Goal: Information Seeking & Learning: Learn about a topic

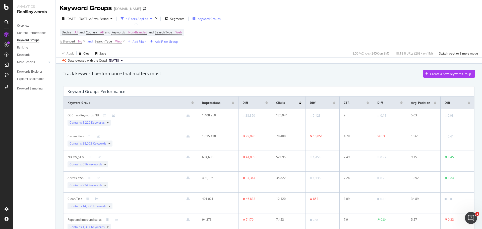
click at [218, 19] on div "Keyword Groups" at bounding box center [208, 19] width 23 height 4
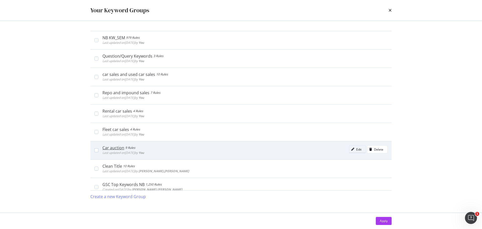
click at [352, 148] on div "modal" at bounding box center [352, 149] width 7 height 3
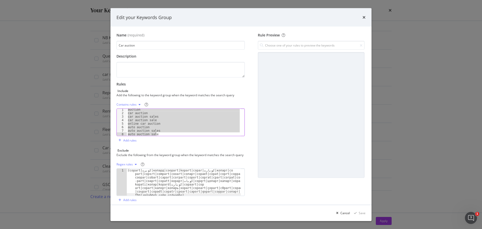
scroll to position [1, 0]
drag, startPoint x: 127, startPoint y: 111, endPoint x: 171, endPoint y: 151, distance: 59.8
click at [171, 151] on div "Name (required) Car auction Description Rules Include Add the following to the …" at bounding box center [182, 118] width 132 height 171
type textarea "auto auction sales auto auction sale"
click at [363, 18] on icon "times" at bounding box center [363, 17] width 3 height 4
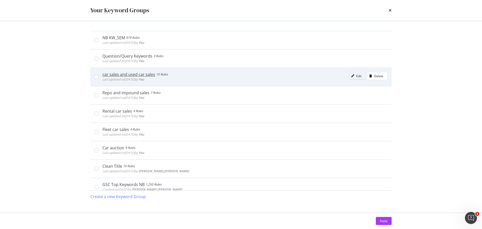
click at [351, 76] on icon "modal" at bounding box center [352, 75] width 3 height 3
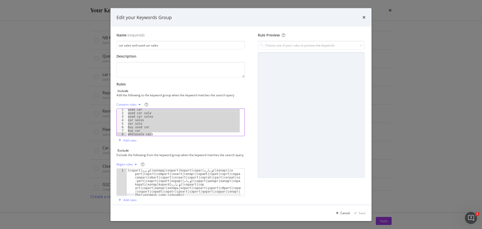
scroll to position [5, 0]
drag, startPoint x: 128, startPoint y: 111, endPoint x: 168, endPoint y: 155, distance: 59.5
click at [168, 155] on div "Name (required) car sales and used car sales Description Rules Include Add the …" at bounding box center [182, 118] width 132 height 171
type textarea "wholesale cars car wholesale"
click at [405, 71] on div "Edit your Keywords Group Name (required) car sales and used car sales Descripti…" at bounding box center [241, 114] width 482 height 229
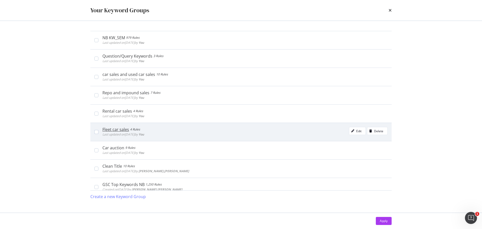
click at [124, 130] on div "Fleet car sales" at bounding box center [115, 129] width 27 height 5
click at [124, 130] on div "Fleet car sales" at bounding box center [116, 129] width 28 height 5
click at [351, 131] on div "modal" at bounding box center [352, 130] width 7 height 3
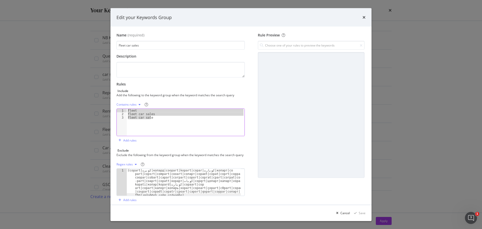
drag, startPoint x: 163, startPoint y: 118, endPoint x: 103, endPoint y: 107, distance: 60.4
click at [103, 107] on div "Edit your Keywords Group Name (required) Fleet car sales Description Rules Incl…" at bounding box center [241, 114] width 482 height 229
type textarea "fleet fleet car sales"
click at [365, 19] on icon "times" at bounding box center [363, 17] width 3 height 4
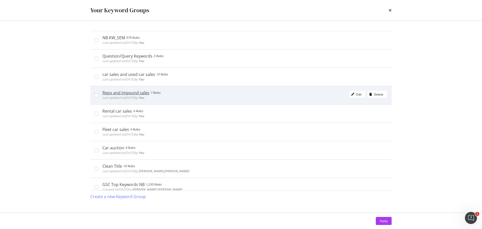
click at [118, 93] on div "Repo and impound sales" at bounding box center [125, 92] width 47 height 5
click at [118, 94] on div "Repo and impound sales" at bounding box center [126, 92] width 49 height 5
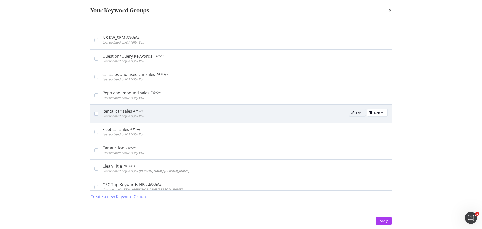
click at [350, 110] on div "Edit" at bounding box center [355, 112] width 12 height 7
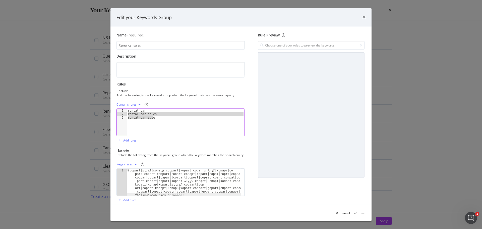
drag, startPoint x: 154, startPoint y: 119, endPoint x: 110, endPoint y: 109, distance: 45.6
click at [110, 109] on div "Edit your Keywords Group Name (required) Rental car sales Description Rules Inc…" at bounding box center [241, 114] width 482 height 229
type textarea "rental car rental car sales"
click at [364, 19] on icon "times" at bounding box center [363, 17] width 3 height 4
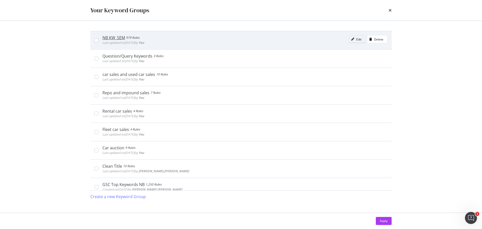
click at [349, 37] on div "Edit" at bounding box center [355, 39] width 12 height 7
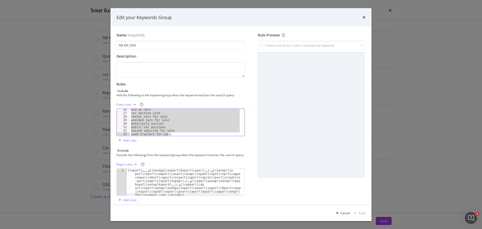
scroll to position [106, 0]
drag, startPoint x: 130, startPoint y: 110, endPoint x: 172, endPoint y: 127, distance: 45.3
click at [172, 127] on div "public car auctions seized vehicles for sale used trailers for sale damaged car…" at bounding box center [185, 125] width 111 height 34
type textarea "atv auctions car auction sites"
drag, startPoint x: 360, startPoint y: 16, endPoint x: 363, endPoint y: 18, distance: 3.8
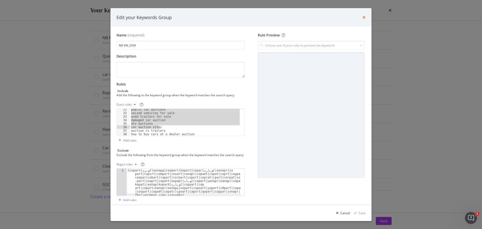
click at [363, 18] on div "Edit your Keywords Group" at bounding box center [240, 17] width 249 height 7
click at [363, 18] on icon "times" at bounding box center [363, 17] width 3 height 4
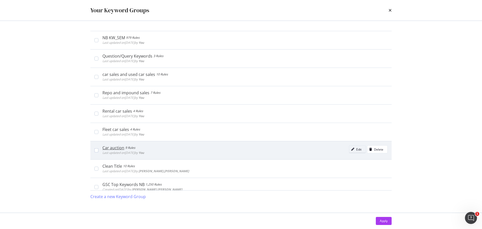
click at [351, 148] on icon "modal" at bounding box center [352, 149] width 3 height 3
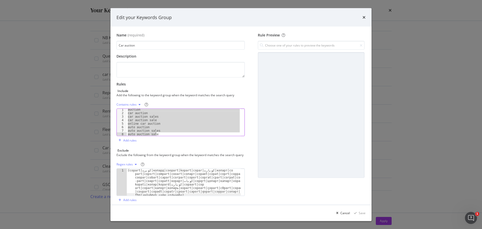
scroll to position [1, 0]
drag, startPoint x: 127, startPoint y: 111, endPoint x: 188, endPoint y: 153, distance: 74.1
click at [188, 153] on div "Name (required) Car auction Description Rules Include Add the following to the …" at bounding box center [182, 118] width 132 height 171
type textarea "auto auction sales auto auction sale"
click at [346, 213] on div "Cancel" at bounding box center [345, 212] width 10 height 4
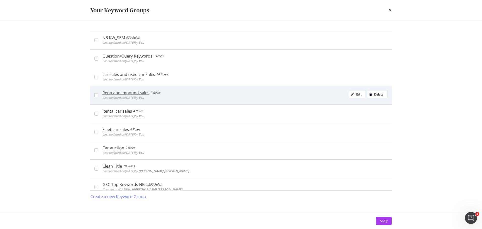
scroll to position [24, 0]
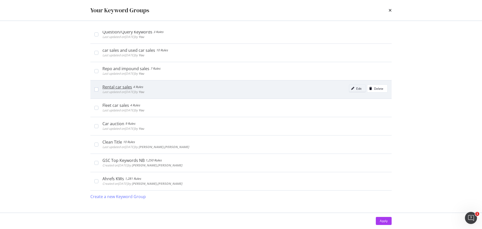
click at [351, 88] on div "modal" at bounding box center [352, 88] width 7 height 3
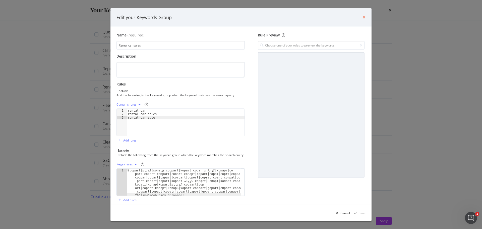
click at [365, 18] on icon "times" at bounding box center [363, 17] width 3 height 4
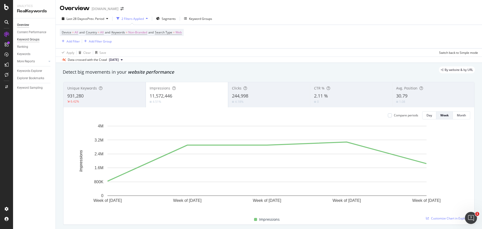
click at [27, 39] on div "Keyword Groups" at bounding box center [28, 39] width 22 height 5
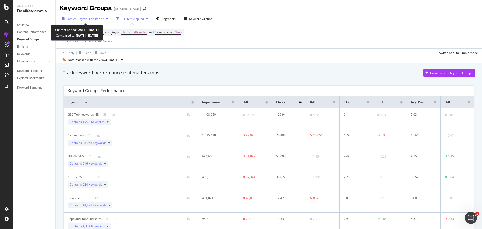
click at [102, 19] on span "vs Prev. Period" at bounding box center [94, 19] width 20 height 4
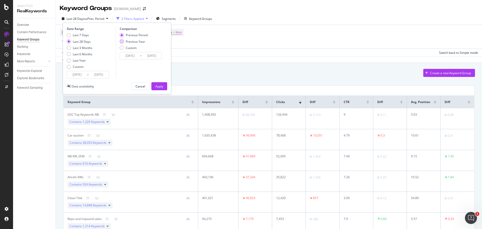
click at [142, 43] on div "Previous Year" at bounding box center [135, 41] width 19 height 4
type input "2024/08/17"
type input "2024/09/13"
click at [160, 84] on div "Apply" at bounding box center [159, 86] width 8 height 4
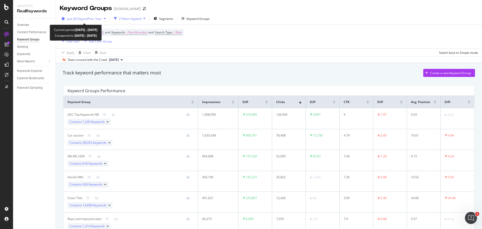
click at [94, 20] on span "vs Prev. Year" at bounding box center [92, 19] width 17 height 4
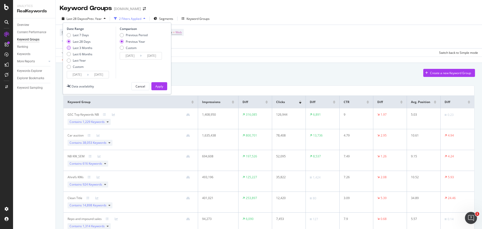
click at [89, 46] on div "Last 3 Months" at bounding box center [83, 48] width 20 height 4
type input "2025/06/13"
click at [134, 35] on div "Previous Period" at bounding box center [137, 35] width 22 height 4
type input "2025/03/13"
type input "2025/06/12"
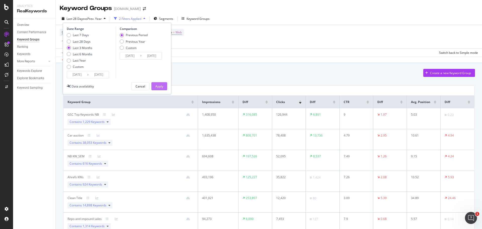
click at [157, 86] on div "Apply" at bounding box center [159, 86] width 8 height 4
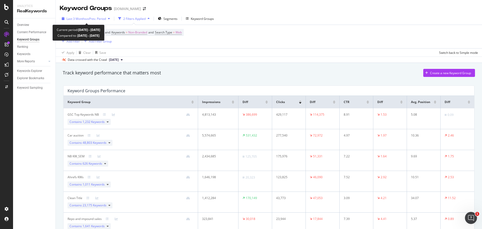
click at [110, 19] on icon "button" at bounding box center [109, 18] width 2 height 3
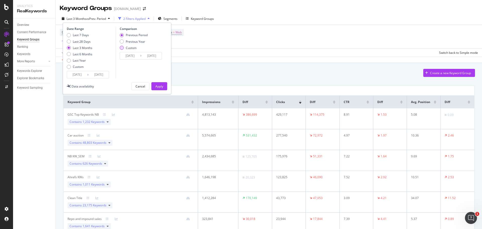
click at [132, 49] on div "Custom" at bounding box center [131, 48] width 11 height 4
click at [133, 55] on input "2025/03/13" at bounding box center [130, 55] width 20 height 7
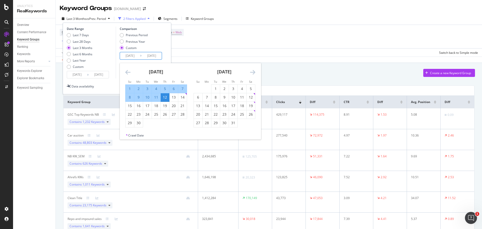
click at [107, 76] on input "2025/09/12" at bounding box center [99, 74] width 20 height 7
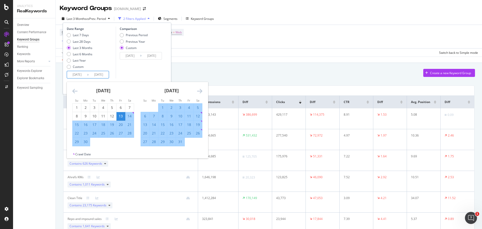
click at [201, 91] on icon "Move forward to switch to the next month." at bounding box center [199, 91] width 5 height 6
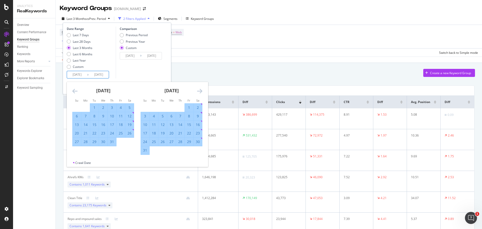
click at [189, 107] on div "1" at bounding box center [189, 107] width 9 height 5
type input "2025/08/01"
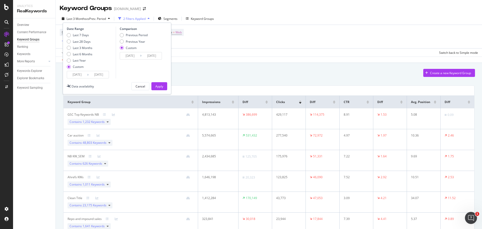
click at [81, 75] on input "2025/06/13" at bounding box center [77, 74] width 20 height 7
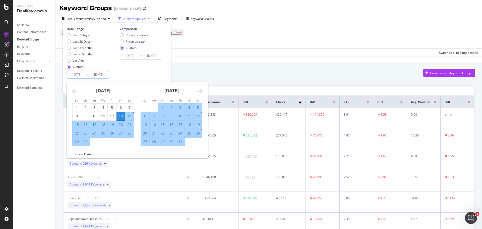
click at [197, 91] on icon "Move forward to switch to the next month." at bounding box center [199, 91] width 5 height 6
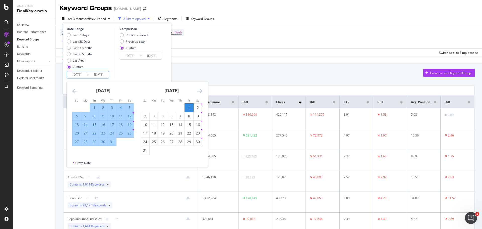
click at [191, 109] on div "1" at bounding box center [189, 107] width 9 height 5
type input "2025/08/01"
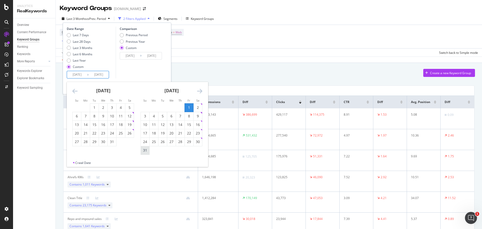
click at [144, 153] on div "31" at bounding box center [145, 150] width 9 height 5
type input "2025/08/31"
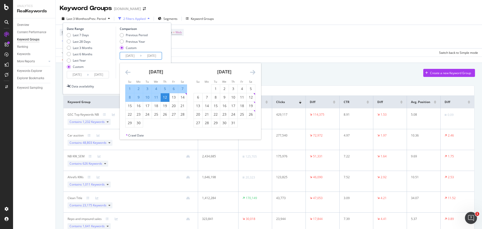
click at [133, 57] on input "2025/03/13" at bounding box center [130, 55] width 20 height 7
click at [215, 88] on div "1" at bounding box center [215, 88] width 9 height 5
type input "2025/07/01"
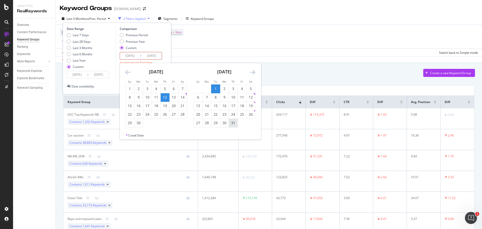
click at [231, 122] on div "31" at bounding box center [233, 122] width 9 height 5
type input "2025/07/31"
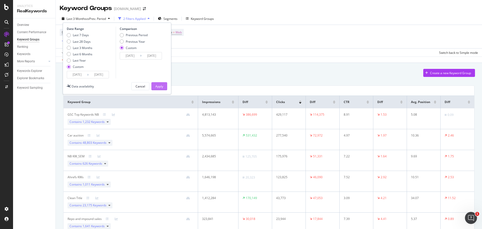
click at [158, 83] on div "Apply" at bounding box center [159, 86] width 8 height 8
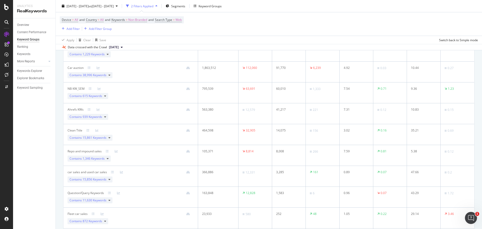
scroll to position [42, 0]
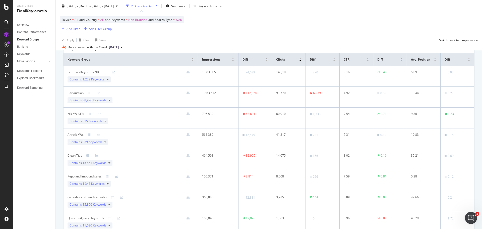
click at [91, 100] on span "38,996 Keywords" at bounding box center [95, 100] width 24 height 4
click at [110, 100] on icon at bounding box center [109, 100] width 2 height 3
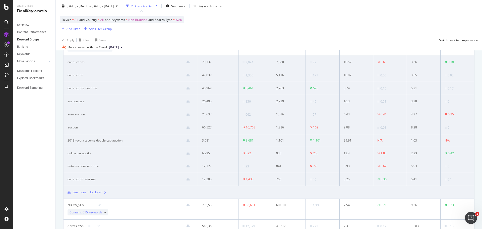
scroll to position [93, 0]
click at [98, 193] on div "See more in Explorer" at bounding box center [87, 193] width 29 height 5
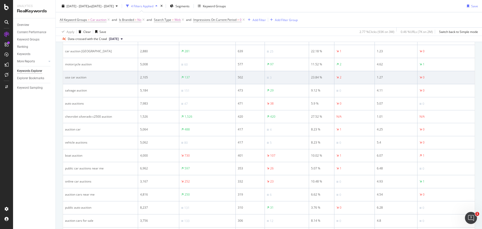
scroll to position [356, 0]
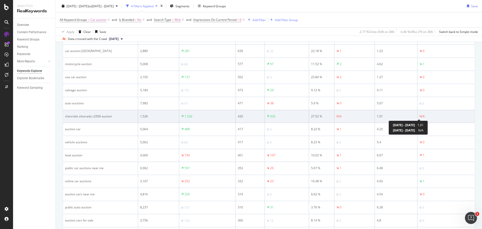
click at [420, 116] on div "N/A" at bounding box center [421, 116] width 5 height 5
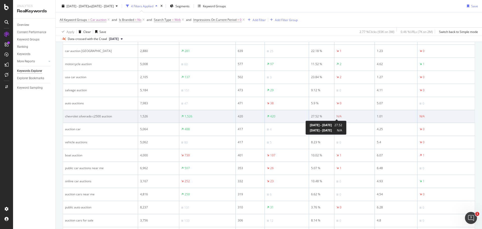
click at [336, 116] on div "N/A" at bounding box center [338, 116] width 5 height 5
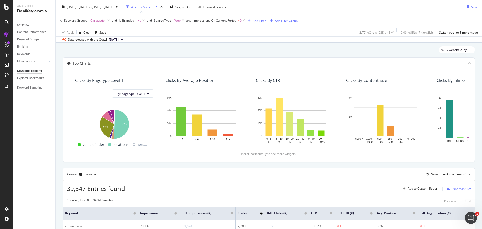
scroll to position [0, 0]
